Goal: Communication & Community: Connect with others

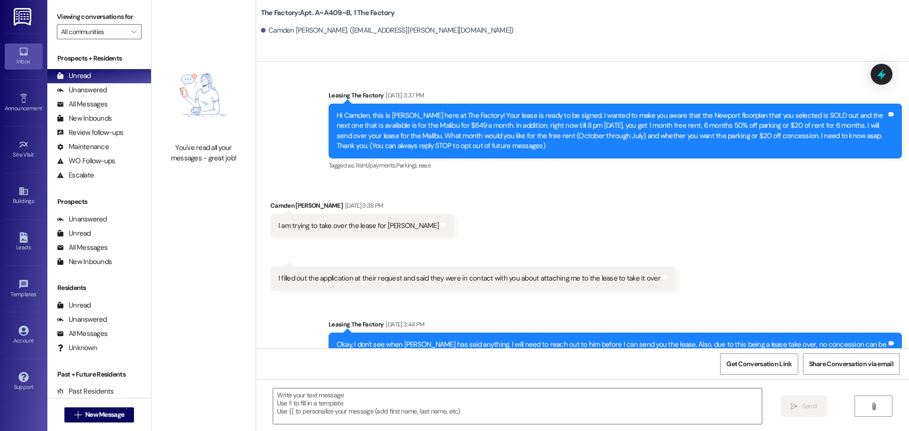
scroll to position [3371, 0]
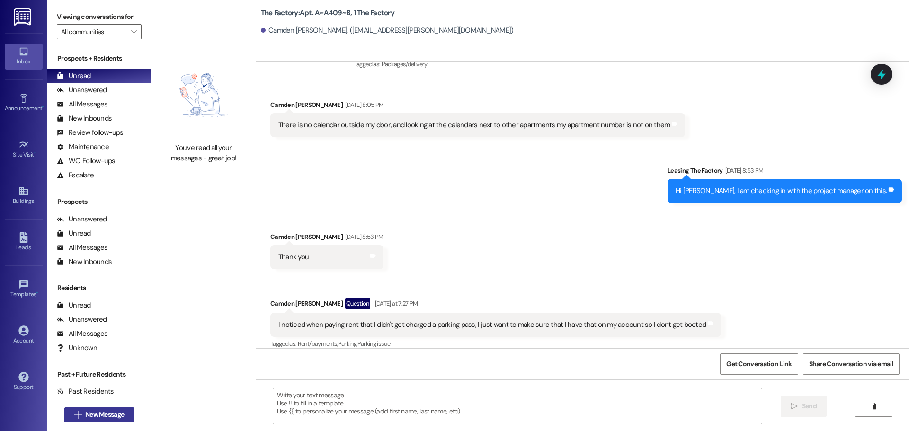
click at [99, 417] on span "New Message" at bounding box center [104, 415] width 39 height 10
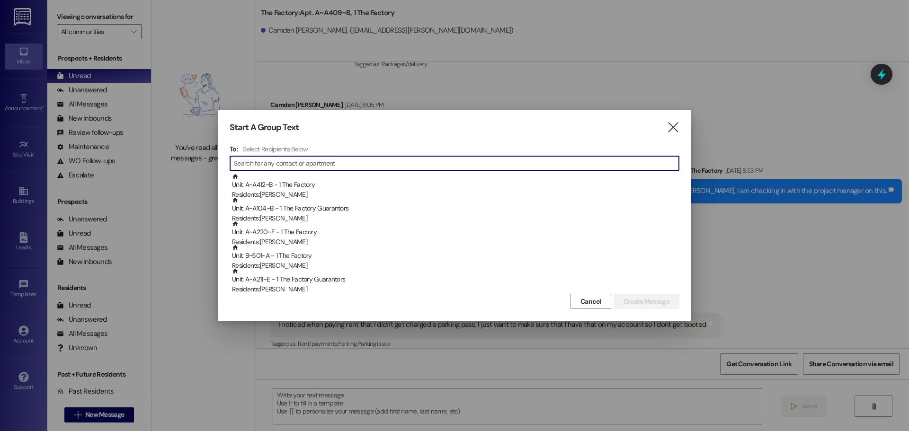
click at [307, 162] on input at bounding box center [456, 163] width 445 height 13
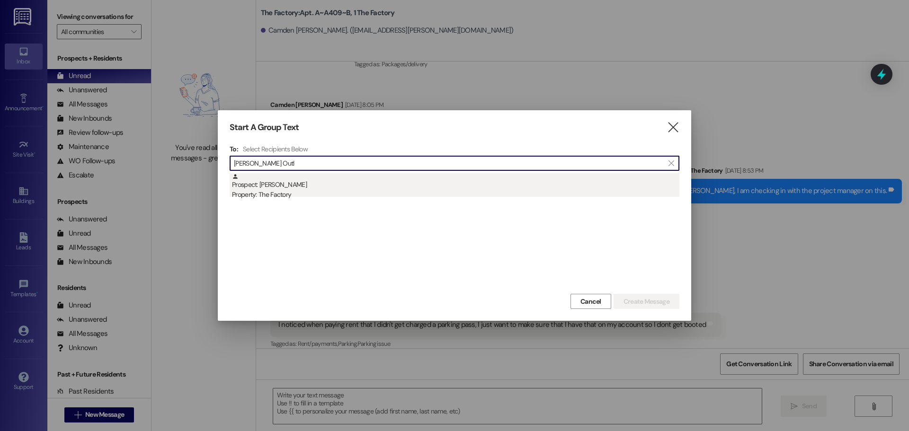
type input "[PERSON_NAME] Outl"
click at [275, 191] on div "Property: The Factory" at bounding box center [456, 195] width 448 height 10
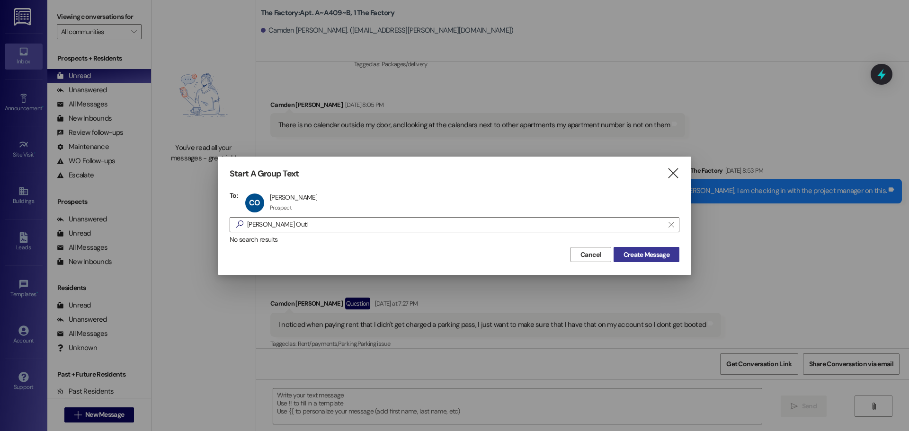
click at [631, 252] on span "Create Message" at bounding box center [647, 255] width 46 height 10
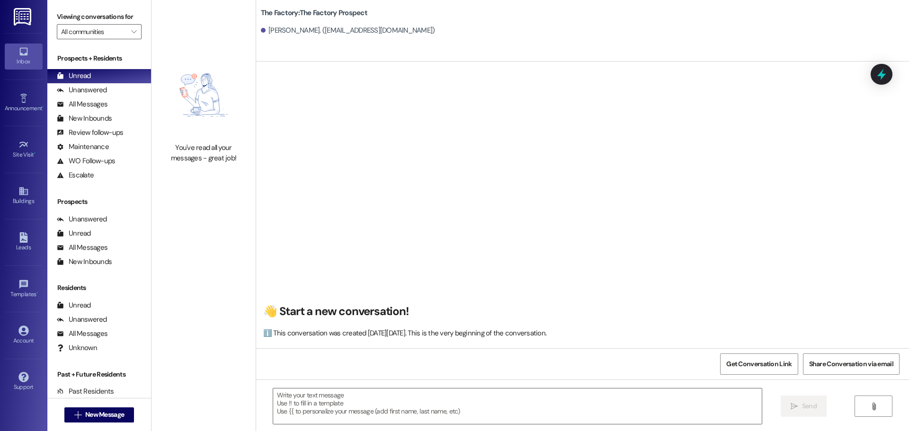
scroll to position [0, 0]
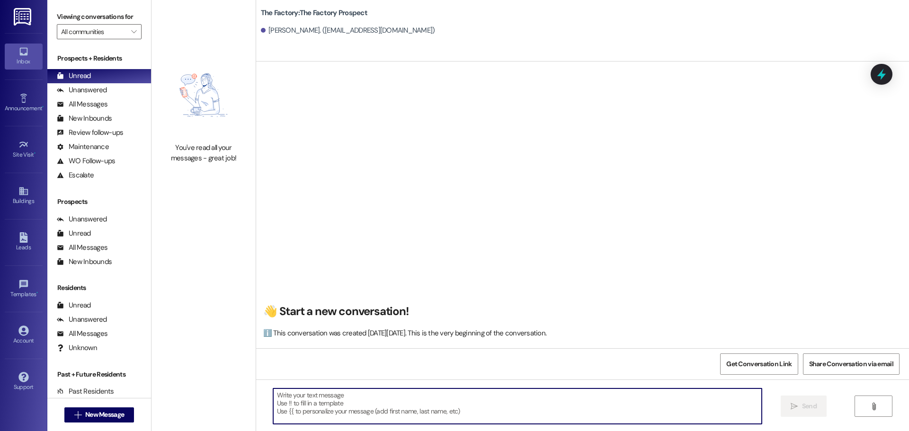
click at [273, 398] on textarea at bounding box center [517, 407] width 489 height 36
paste textarea "Hi {{first_name}}! It’s [PERSON_NAME] from The Factory💛 Life at The Factory = c…"
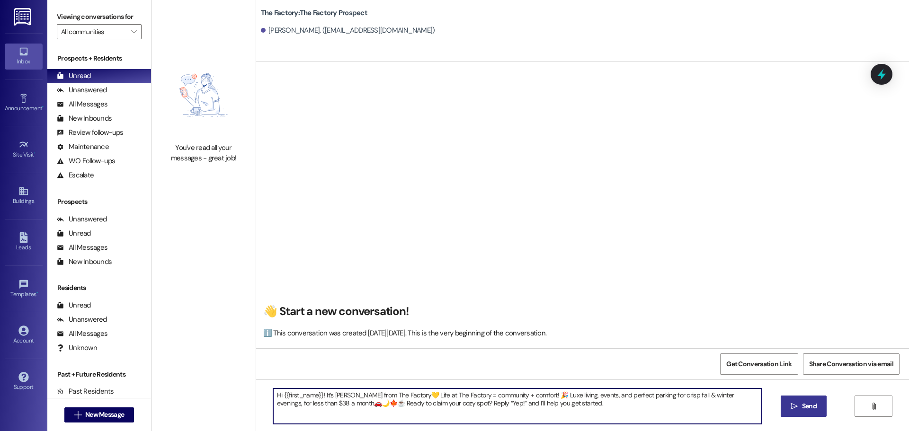
type textarea "Hi {{first_name}}! It’s [PERSON_NAME] from The Factory💛 Life at The Factory = c…"
click at [795, 410] on icon "" at bounding box center [794, 407] width 7 height 8
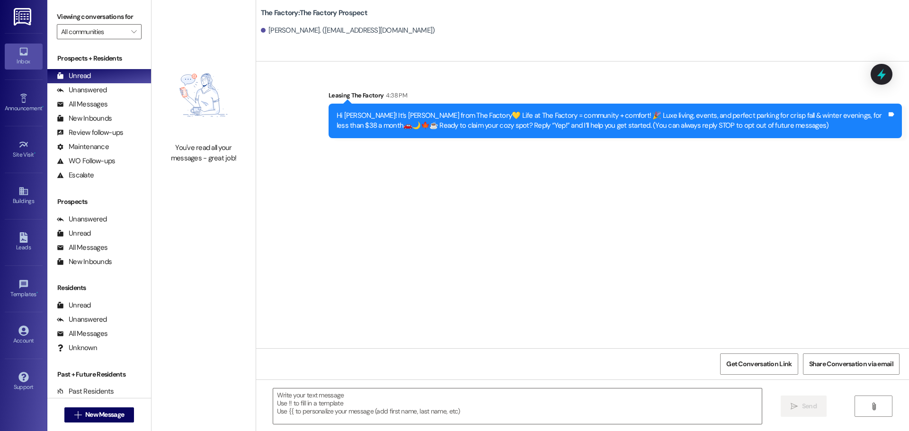
scroll to position [0, 0]
click at [115, 417] on span "New Message" at bounding box center [104, 415] width 39 height 10
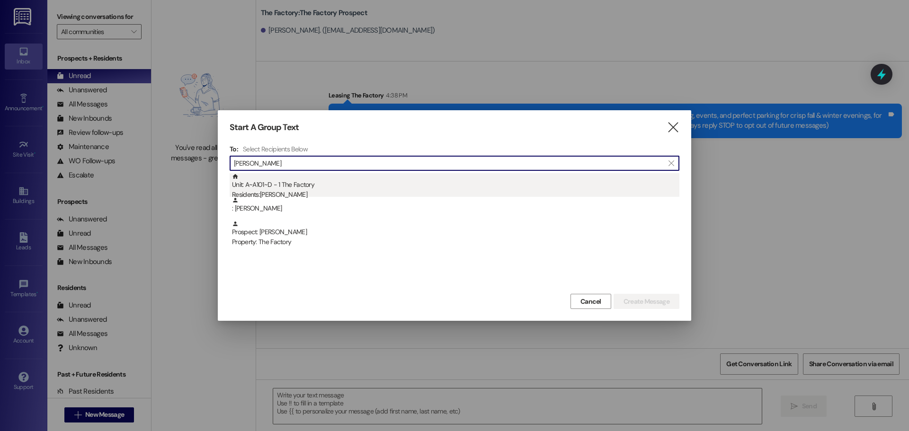
type input "[PERSON_NAME]"
click at [274, 193] on div "Residents: [PERSON_NAME]" at bounding box center [456, 195] width 448 height 10
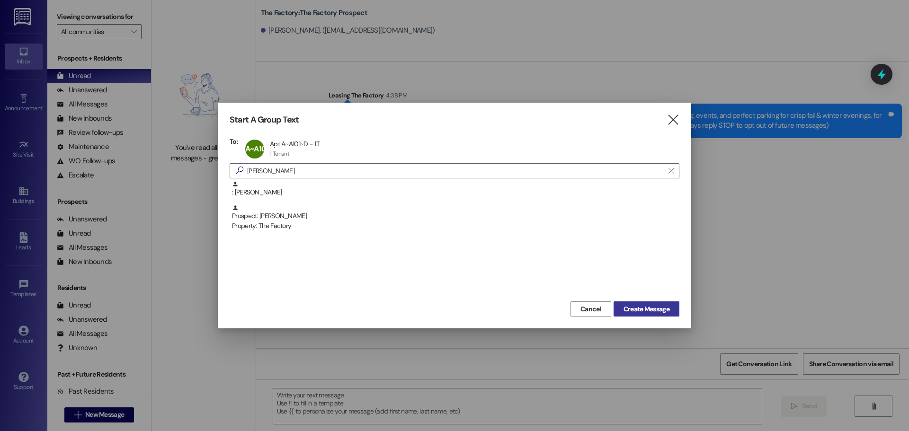
click at [632, 310] on span "Create Message" at bounding box center [647, 310] width 46 height 10
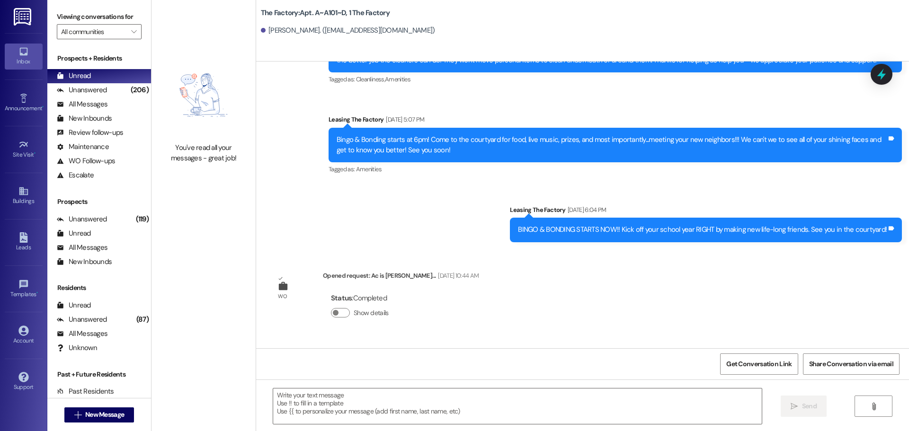
scroll to position [1218, 0]
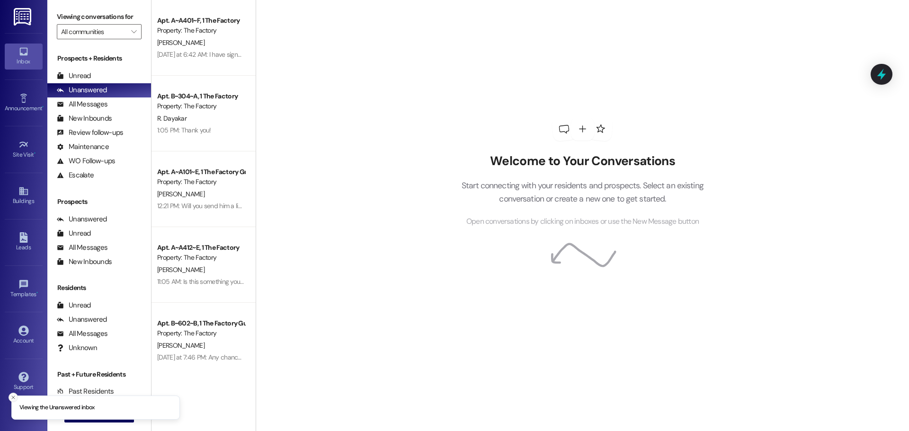
click at [13, 397] on line "Close toast" at bounding box center [13, 397] width 3 height 3
click at [83, 412] on span "New Message" at bounding box center [104, 415] width 43 height 10
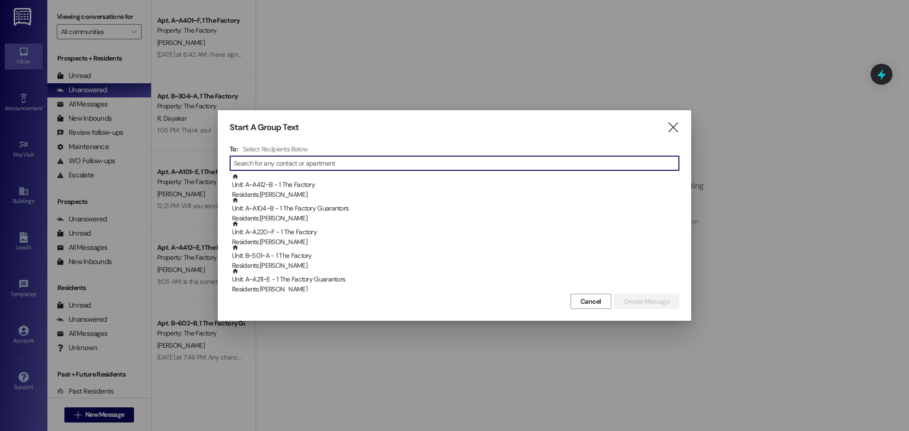
click at [265, 162] on input at bounding box center [456, 163] width 445 height 13
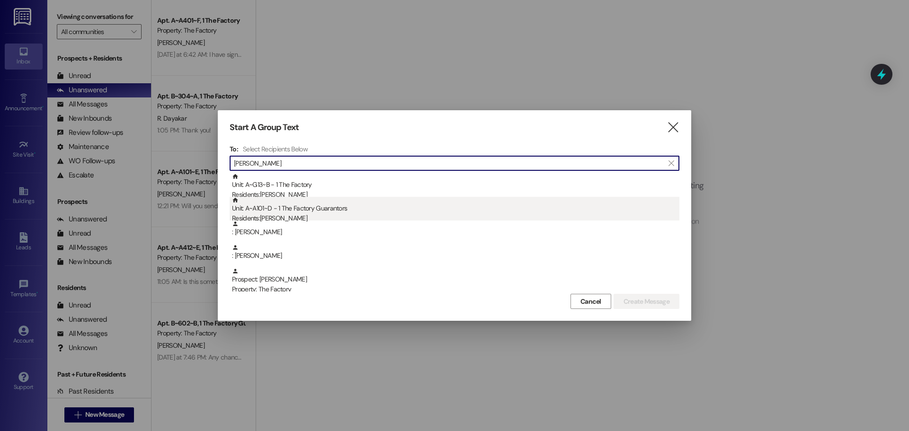
type input "natalie"
click at [277, 215] on div "Residents: Natalie Snow" at bounding box center [456, 219] width 448 height 10
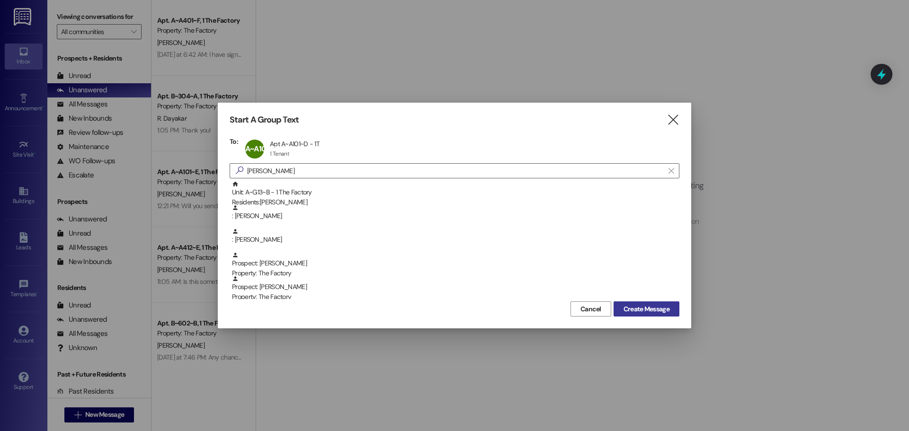
click at [645, 310] on span "Create Message" at bounding box center [647, 310] width 46 height 10
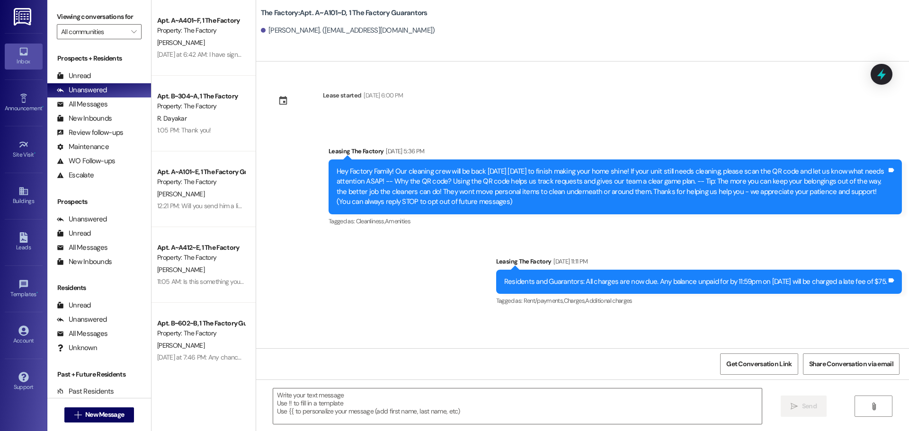
click at [451, 235] on div "Announcement, sent via SMS Leasing The Factory Aug 22, 2025 at 5:36 PM Hey Fact…" at bounding box center [616, 187] width 588 height 96
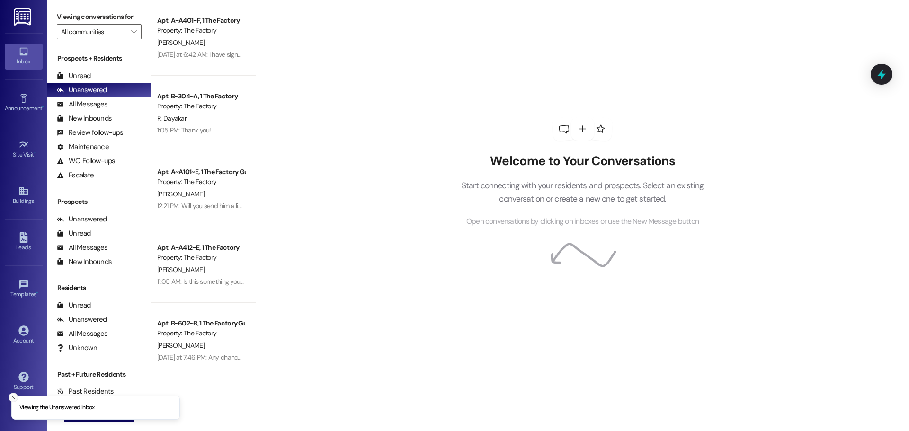
click at [11, 397] on icon "Close toast" at bounding box center [13, 398] width 6 height 6
click at [87, 413] on span "New Message" at bounding box center [104, 415] width 39 height 10
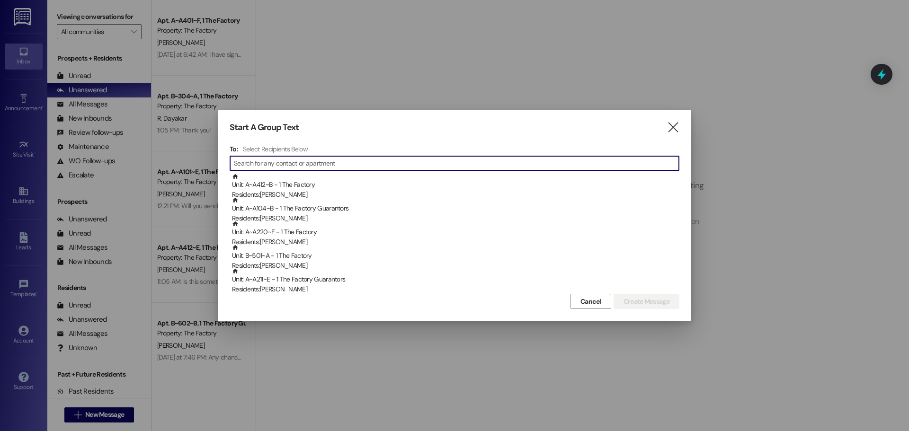
click at [305, 164] on input at bounding box center [456, 163] width 445 height 13
type input "k"
click at [673, 129] on icon "" at bounding box center [673, 128] width 13 height 10
